Goal: Task Accomplishment & Management: Manage account settings

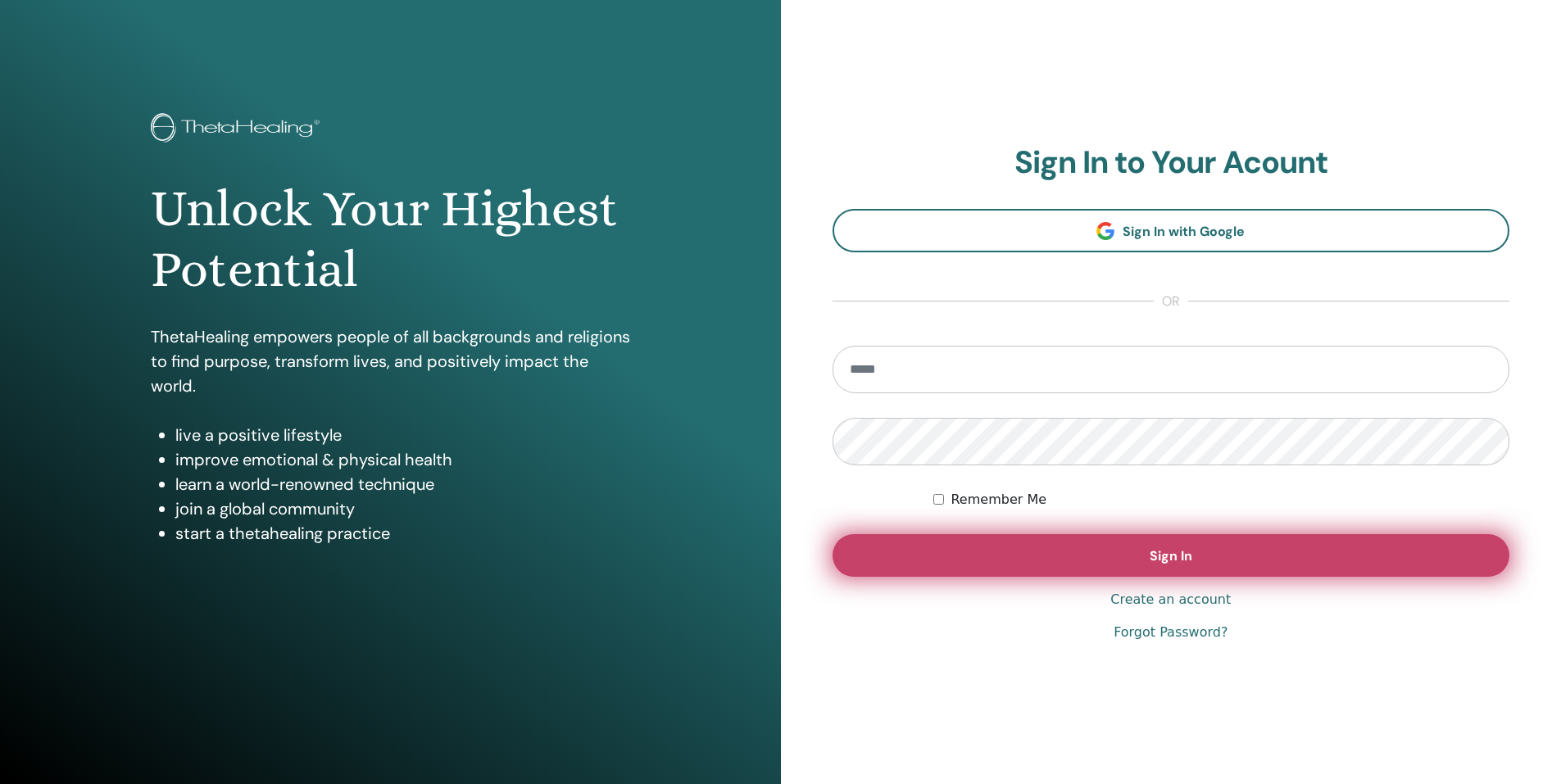
type input "**********"
click at [940, 559] on button "Sign In" at bounding box center [1171, 554] width 678 height 42
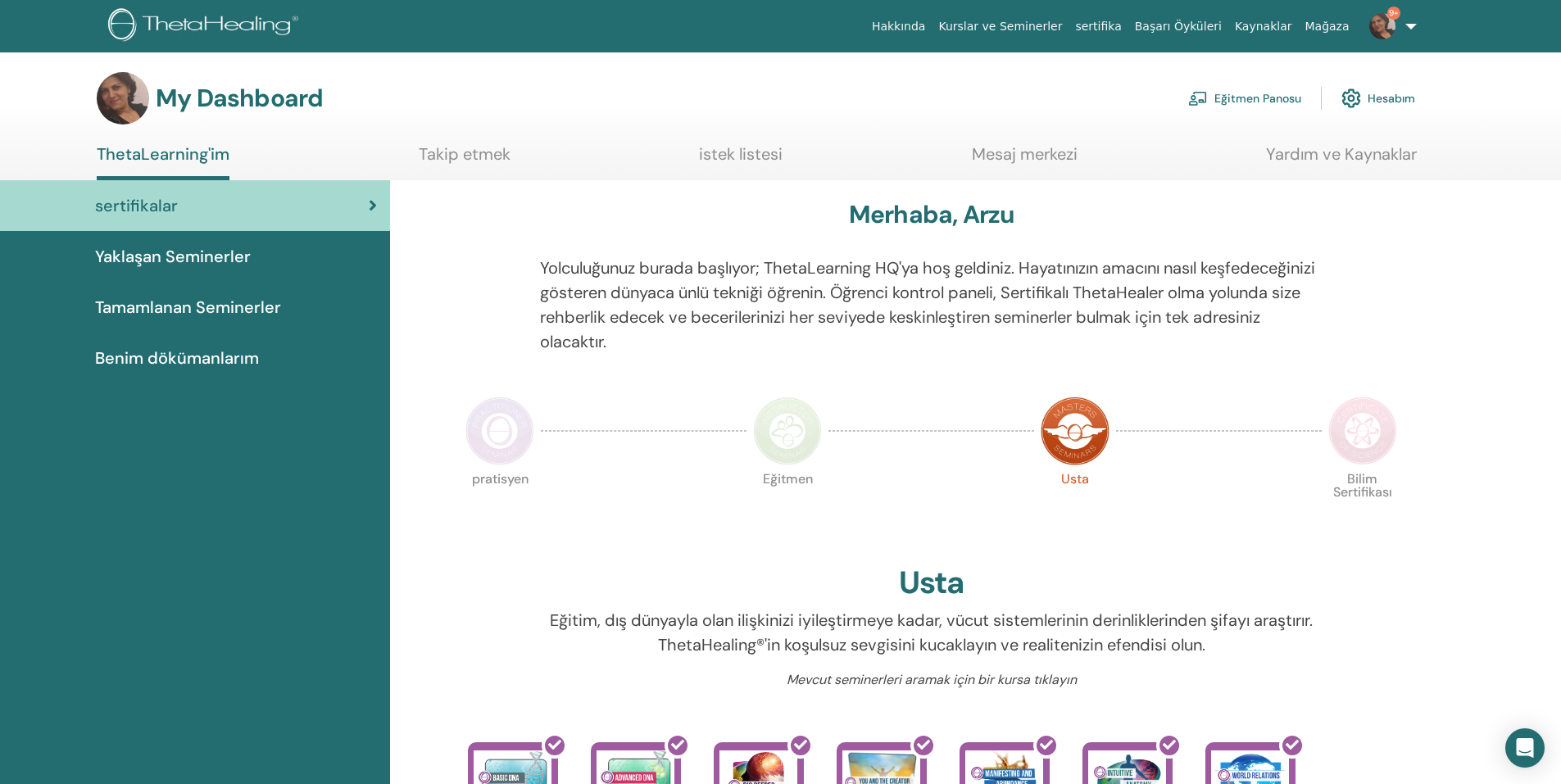
click at [1225, 116] on div "My Dashboard Eğitmen Panosu Hesabım" at bounding box center [755, 98] width 1318 height 52
click at [1227, 102] on link "Eğitmen Panosu" at bounding box center [1244, 98] width 113 height 36
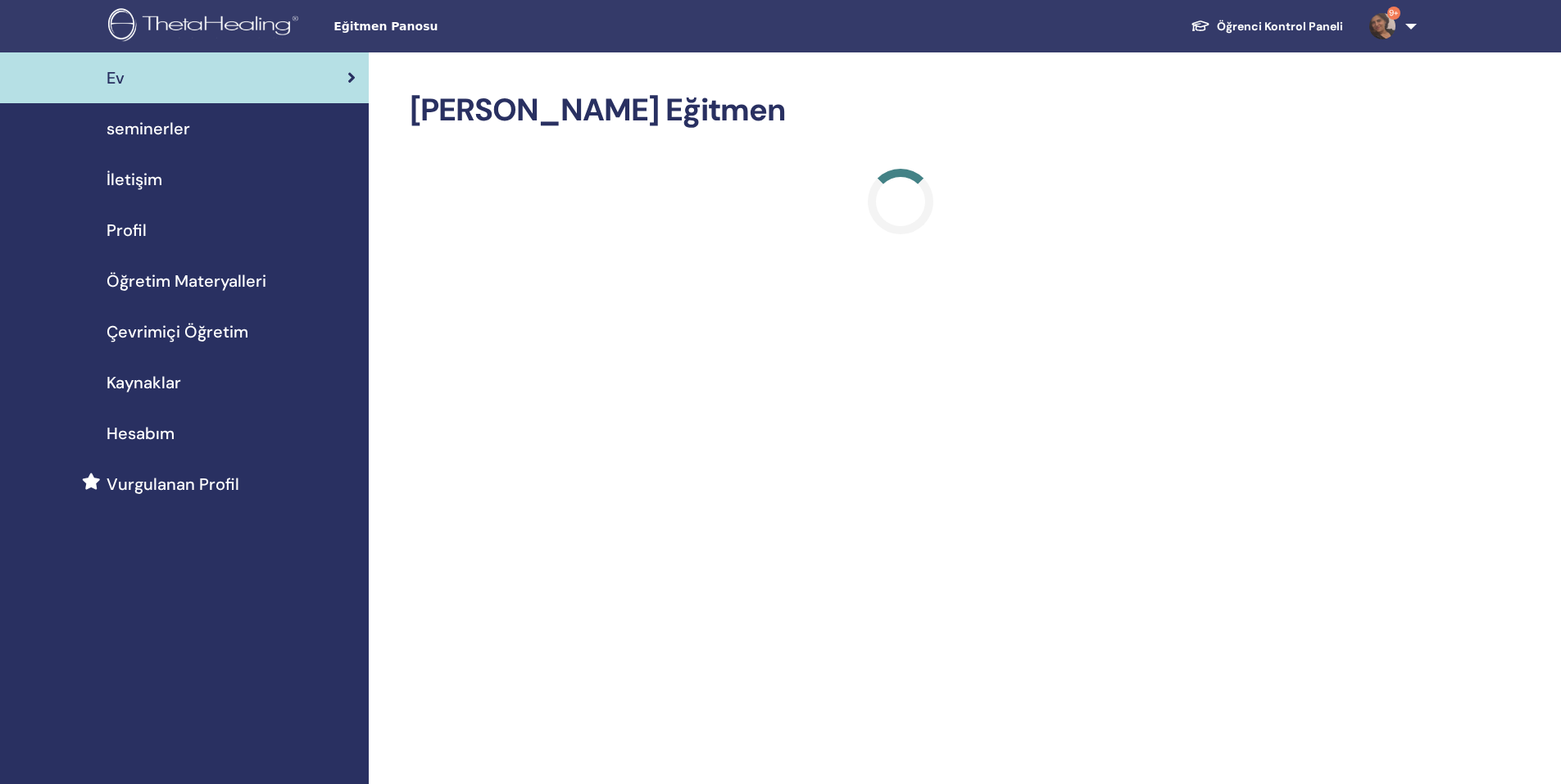
click at [254, 146] on link "seminerler" at bounding box center [184, 128] width 369 height 51
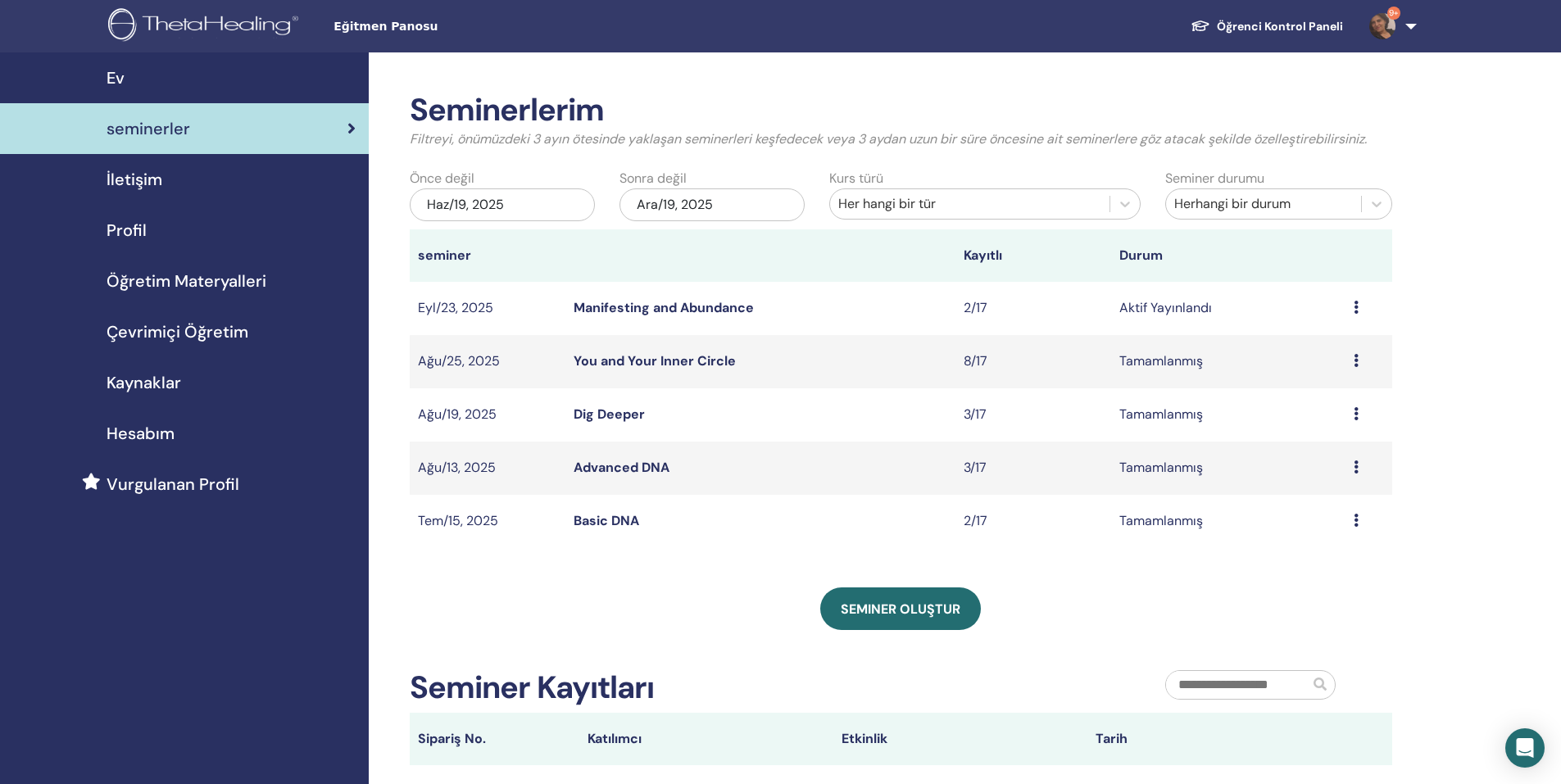
click at [1354, 306] on icon at bounding box center [1356, 306] width 5 height 13
click at [1343, 370] on li "katılımcılar" at bounding box center [1313, 368] width 99 height 25
click at [1356, 306] on icon at bounding box center [1356, 306] width 5 height 13
click at [1326, 374] on link "katılımcılar" at bounding box center [1311, 369] width 66 height 17
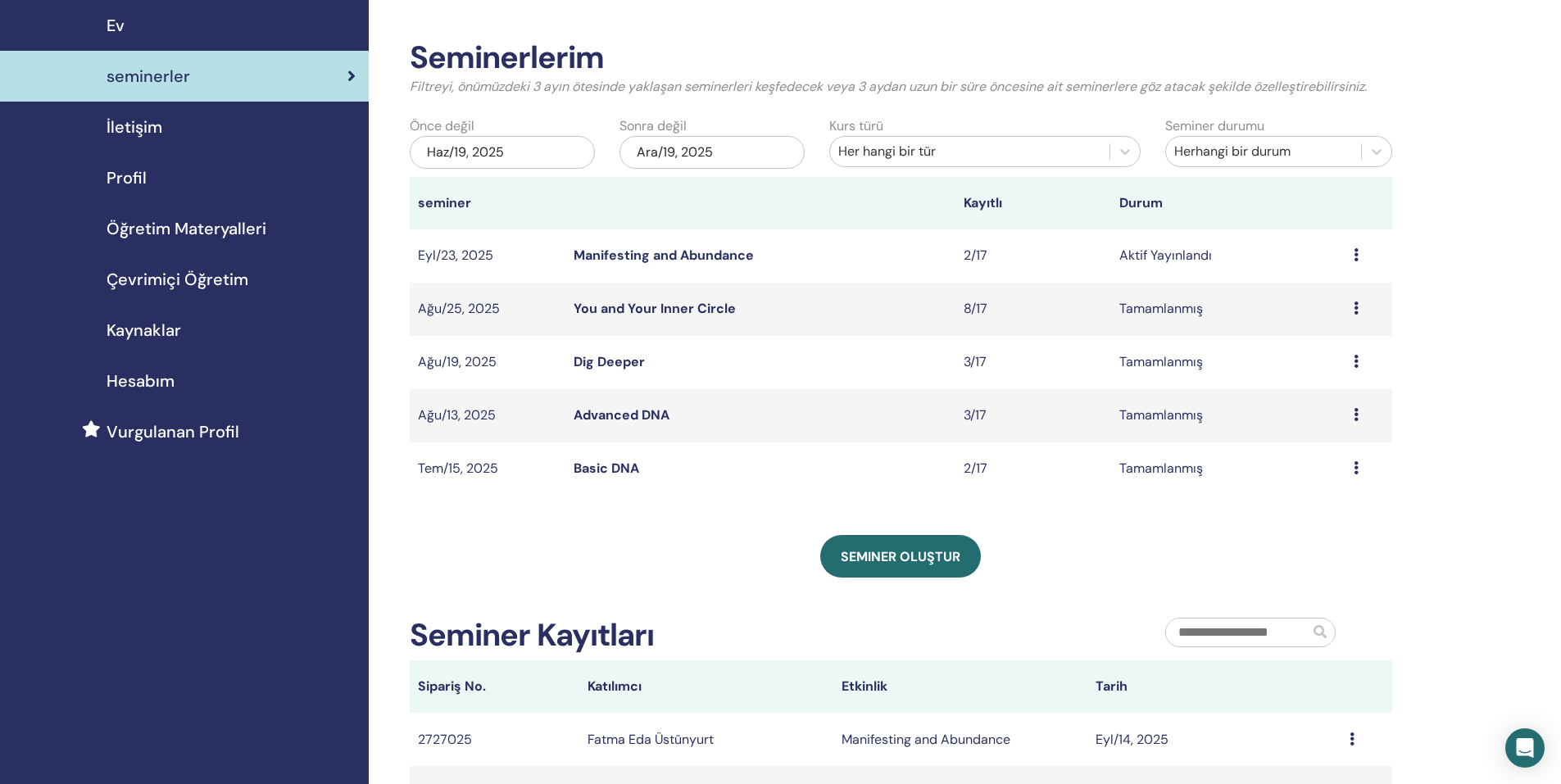
scroll to position [82, 0]
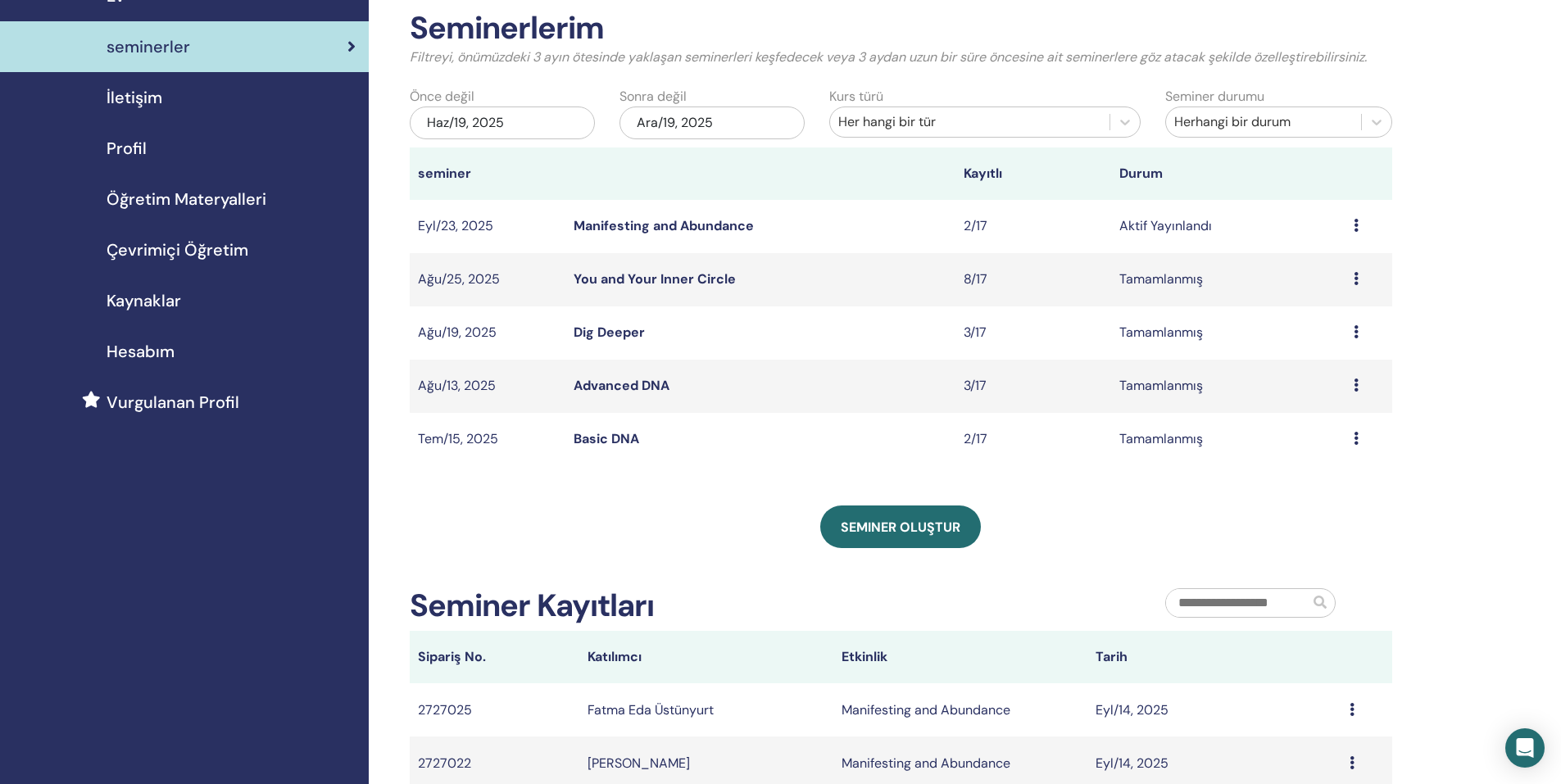
click at [1354, 276] on icon at bounding box center [1356, 278] width 5 height 13
click at [1161, 270] on td "Tamamlanmış" at bounding box center [1227, 280] width 233 height 53
click at [1357, 275] on icon at bounding box center [1356, 278] width 5 height 13
click at [1325, 311] on link "katılımcılar" at bounding box center [1312, 313] width 66 height 17
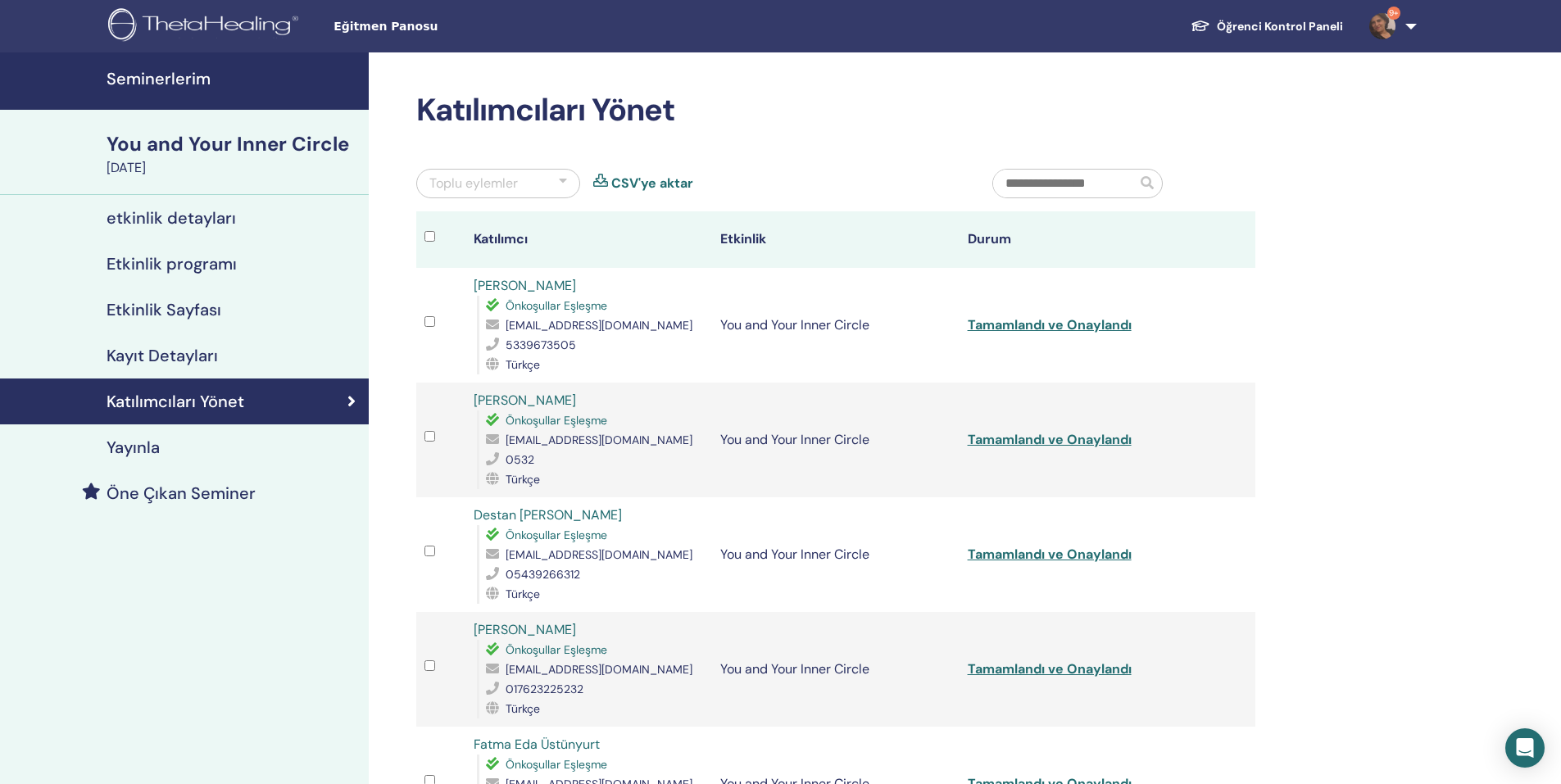
click at [189, 81] on h4 "Seminerlerim" at bounding box center [232, 78] width 252 height 20
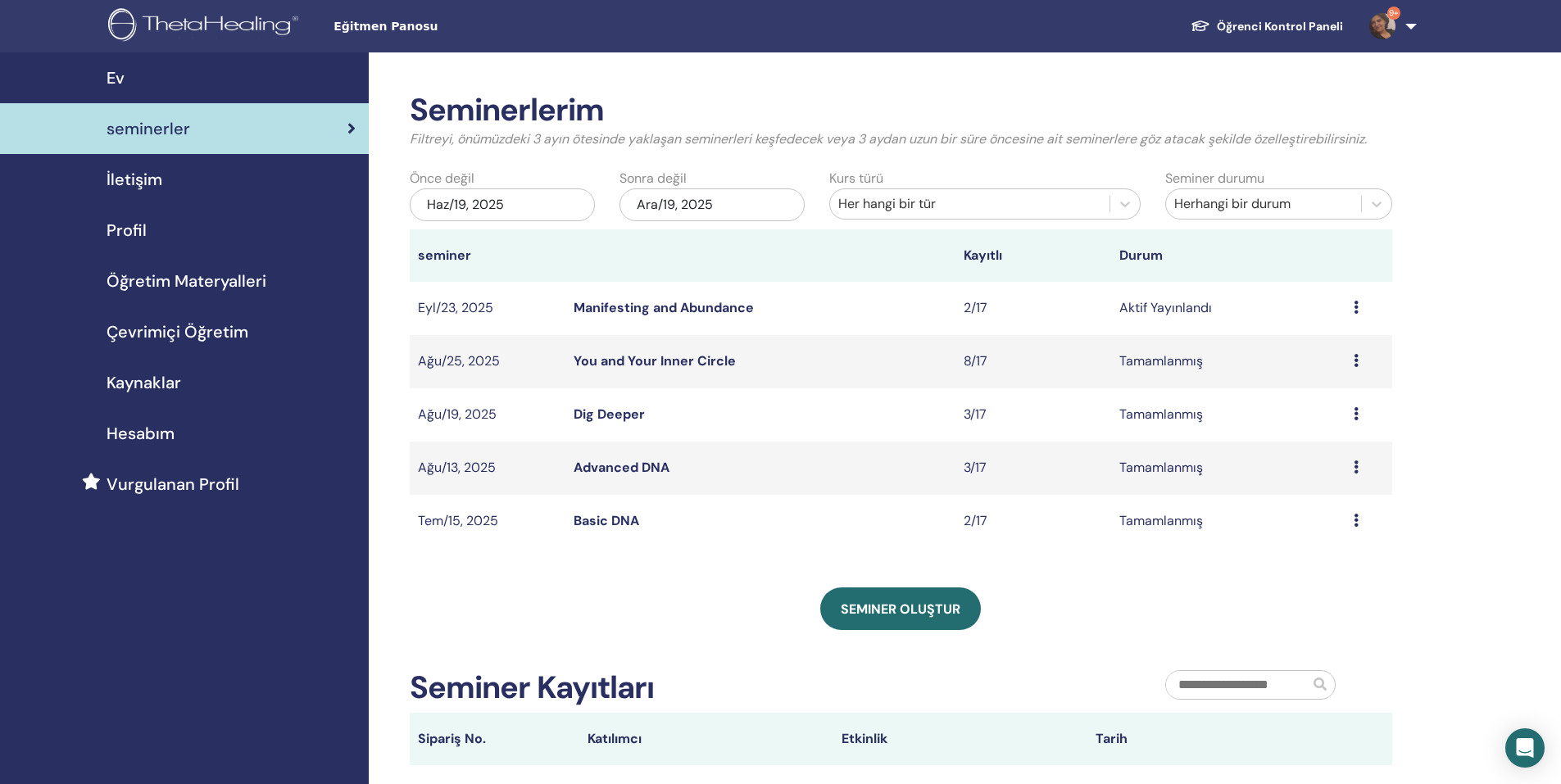
click at [1355, 307] on icon at bounding box center [1356, 306] width 5 height 13
click at [1343, 368] on li "katılımcılar" at bounding box center [1314, 370] width 99 height 25
click at [1360, 313] on div "Ön izleme Düzenlemek katılımcılar İptal" at bounding box center [1368, 307] width 30 height 20
drag, startPoint x: 1115, startPoint y: 348, endPoint x: 1242, endPoint y: 364, distance: 128.0
click at [1116, 348] on td "Tamamlanmış" at bounding box center [1227, 361] width 233 height 53
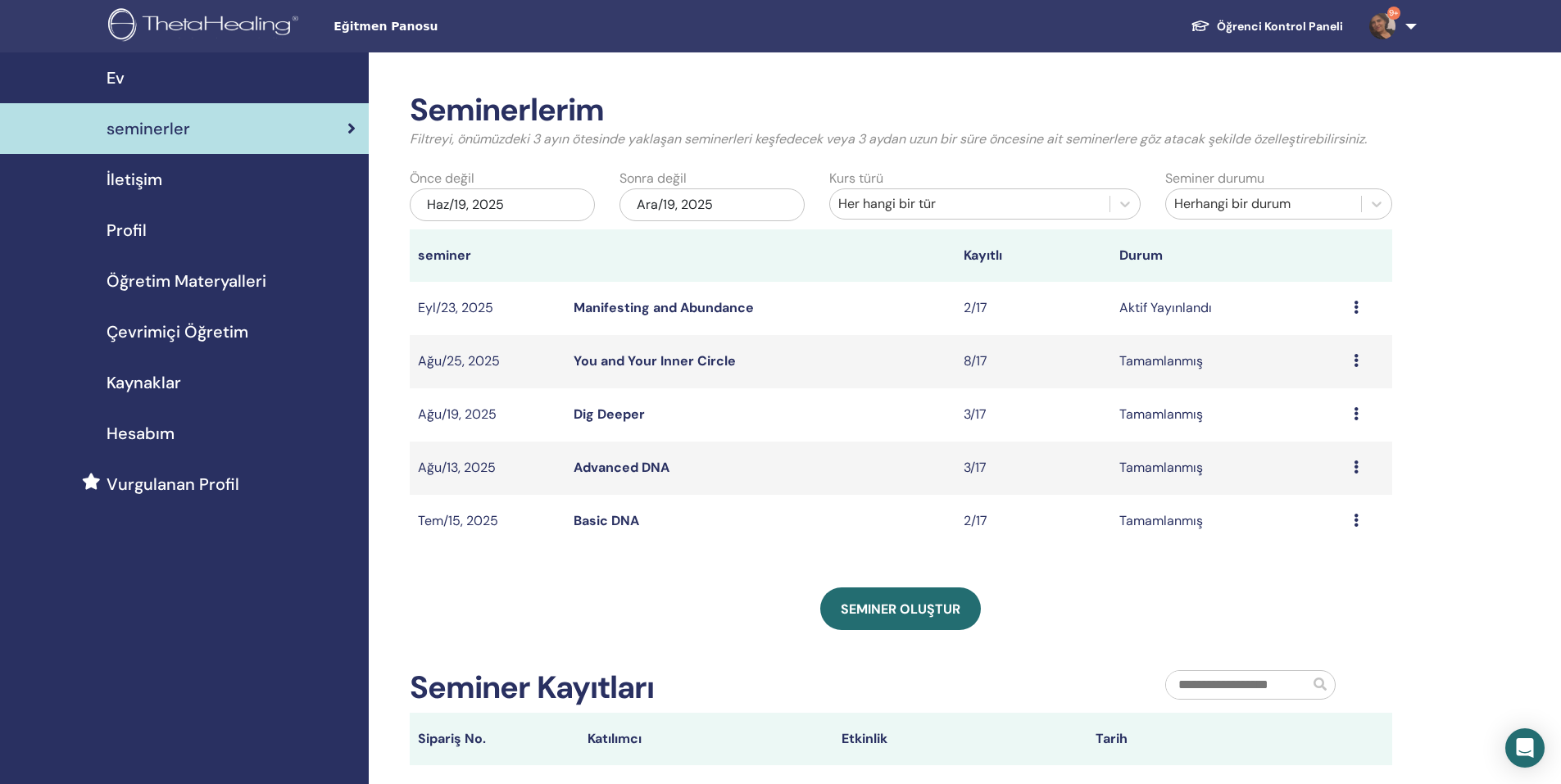
click at [1354, 303] on icon at bounding box center [1356, 306] width 5 height 13
click at [1324, 365] on link "katılımcılar" at bounding box center [1310, 366] width 66 height 17
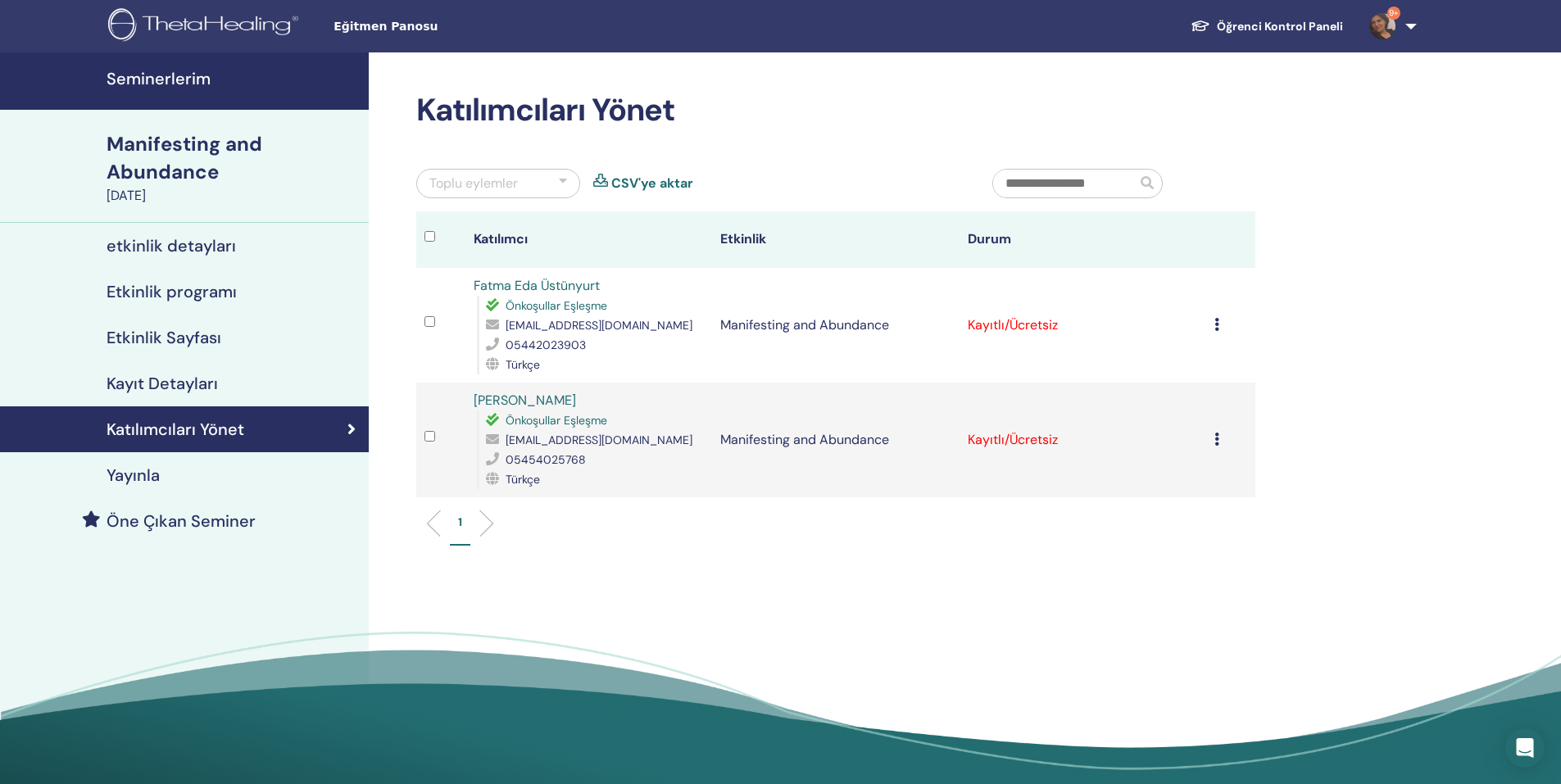
click at [225, 380] on div "Kayıt Detayları" at bounding box center [184, 383] width 343 height 20
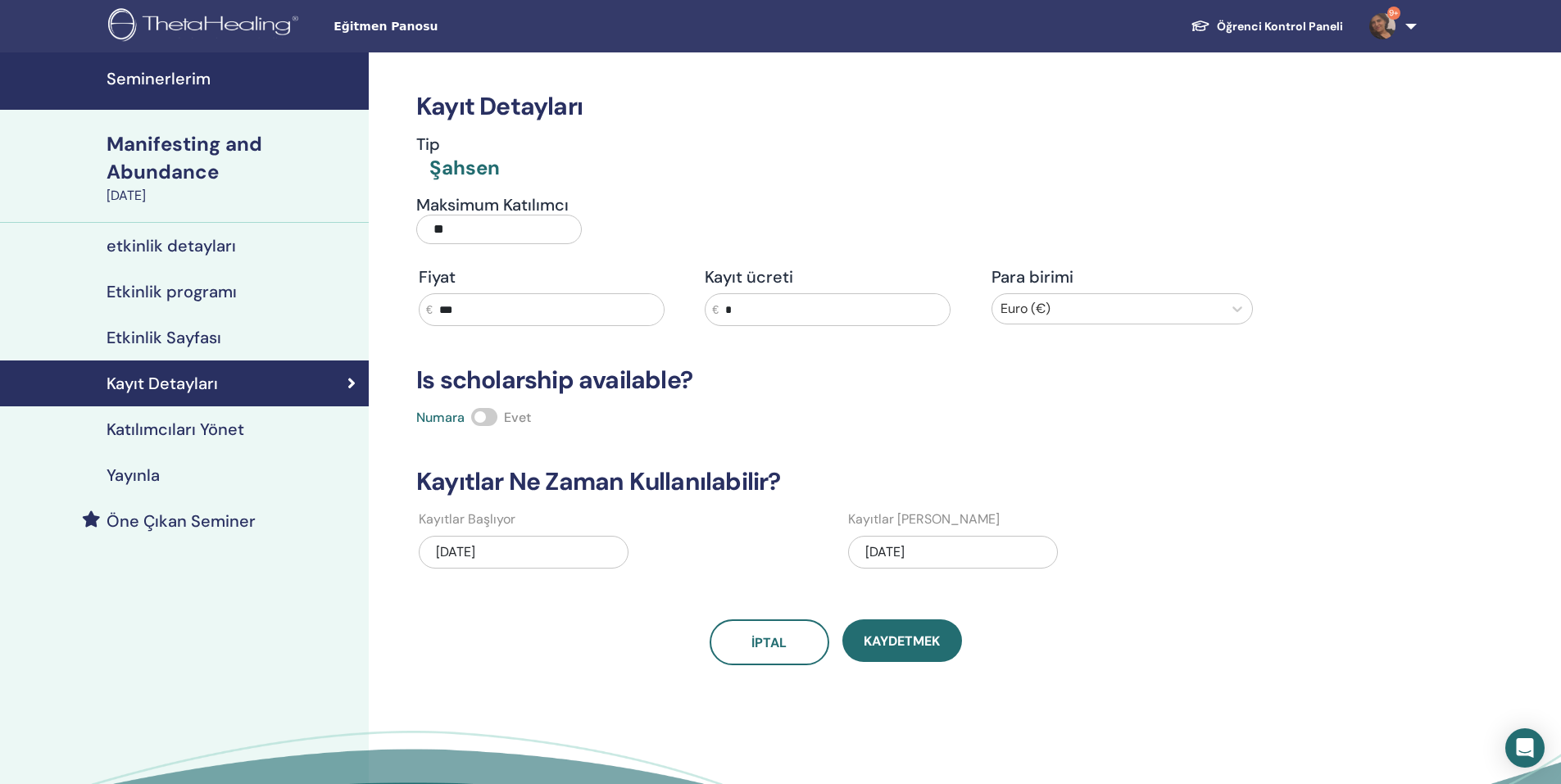
click at [226, 337] on div "Etkinlik Sayfası" at bounding box center [184, 337] width 343 height 20
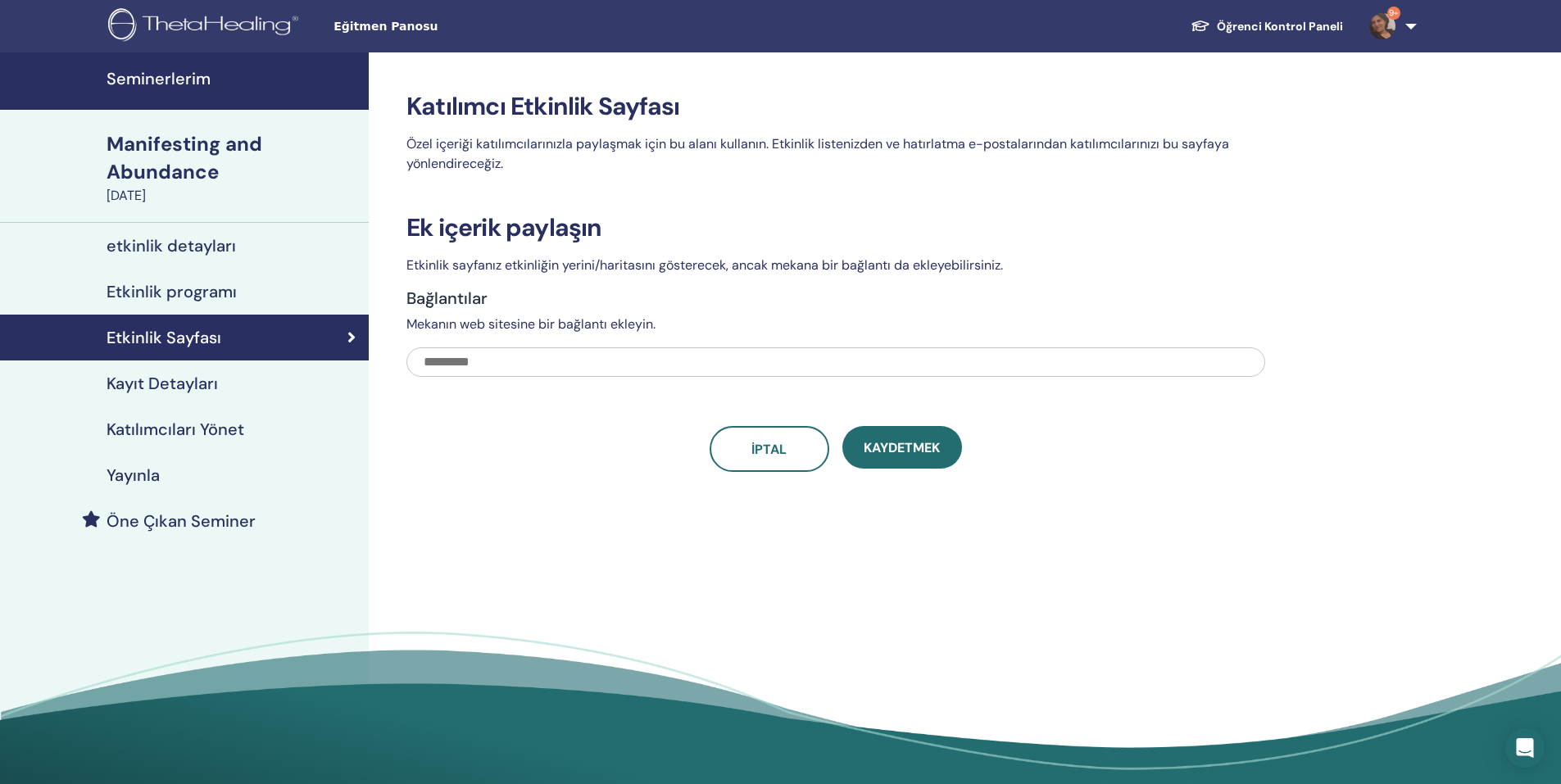
click at [238, 275] on link "Etkinlik programı" at bounding box center [184, 291] width 369 height 46
